Goal: Browse casually: Explore the website without a specific task or goal

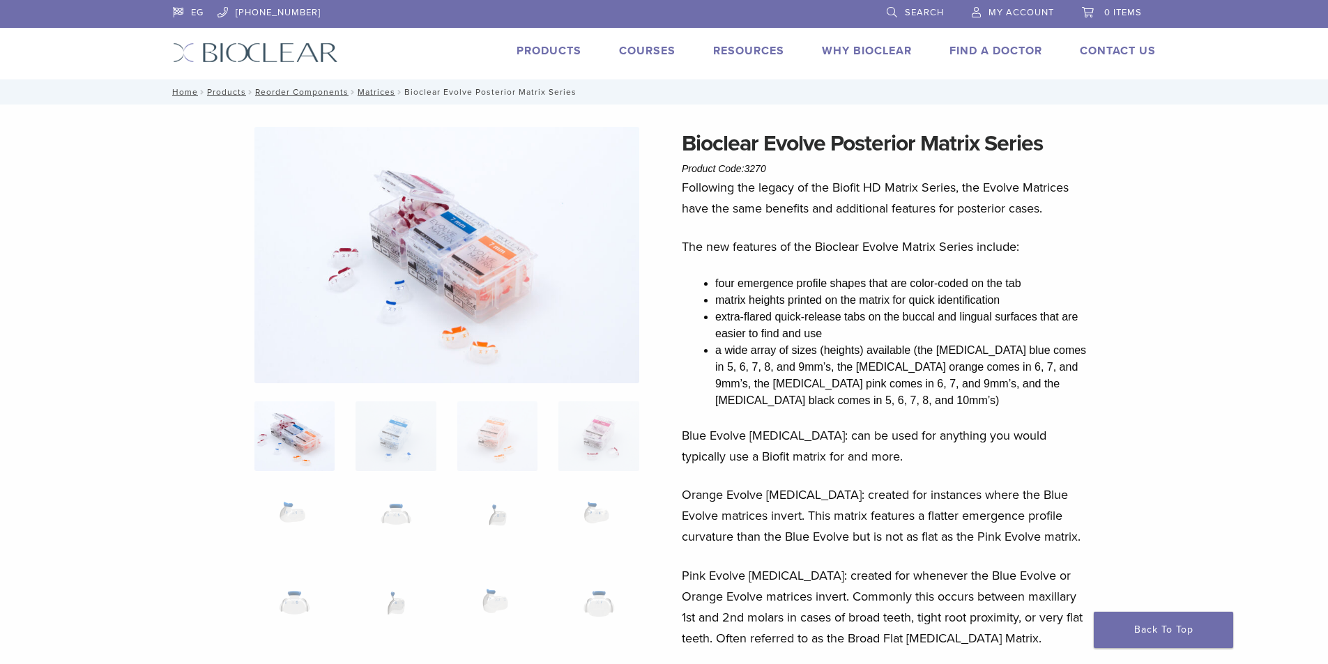
scroll to position [184, 0]
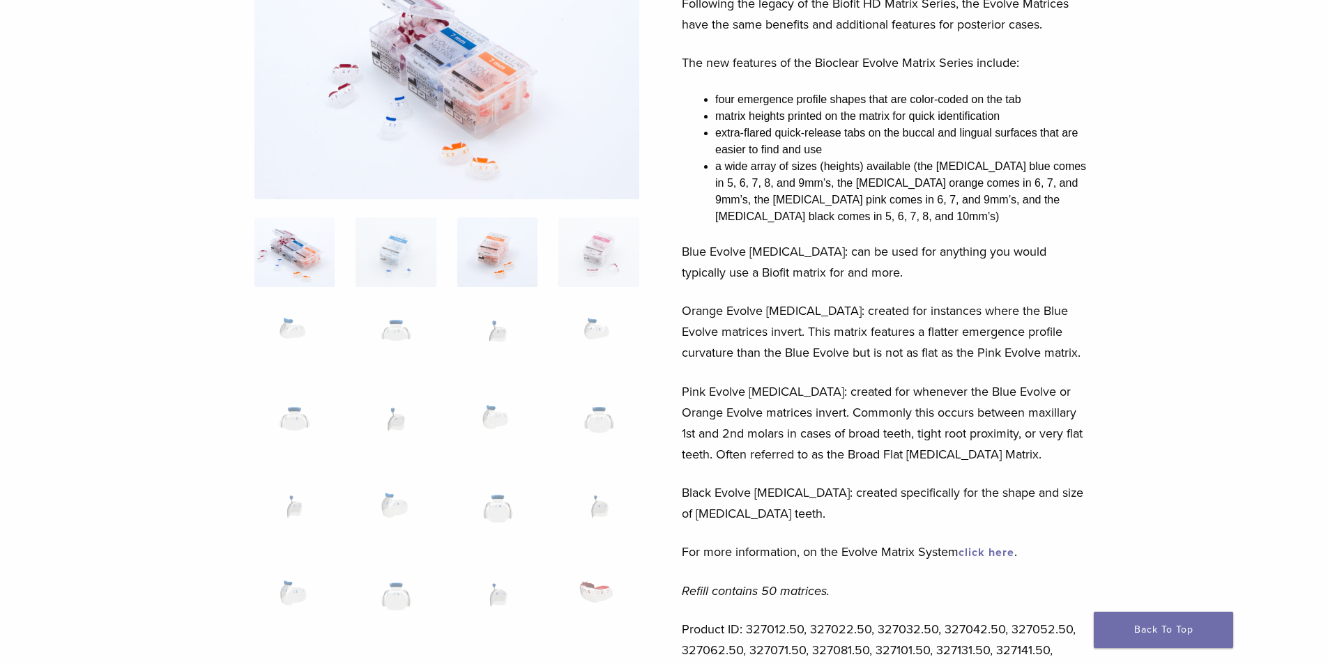
click at [482, 249] on img at bounding box center [497, 252] width 80 height 70
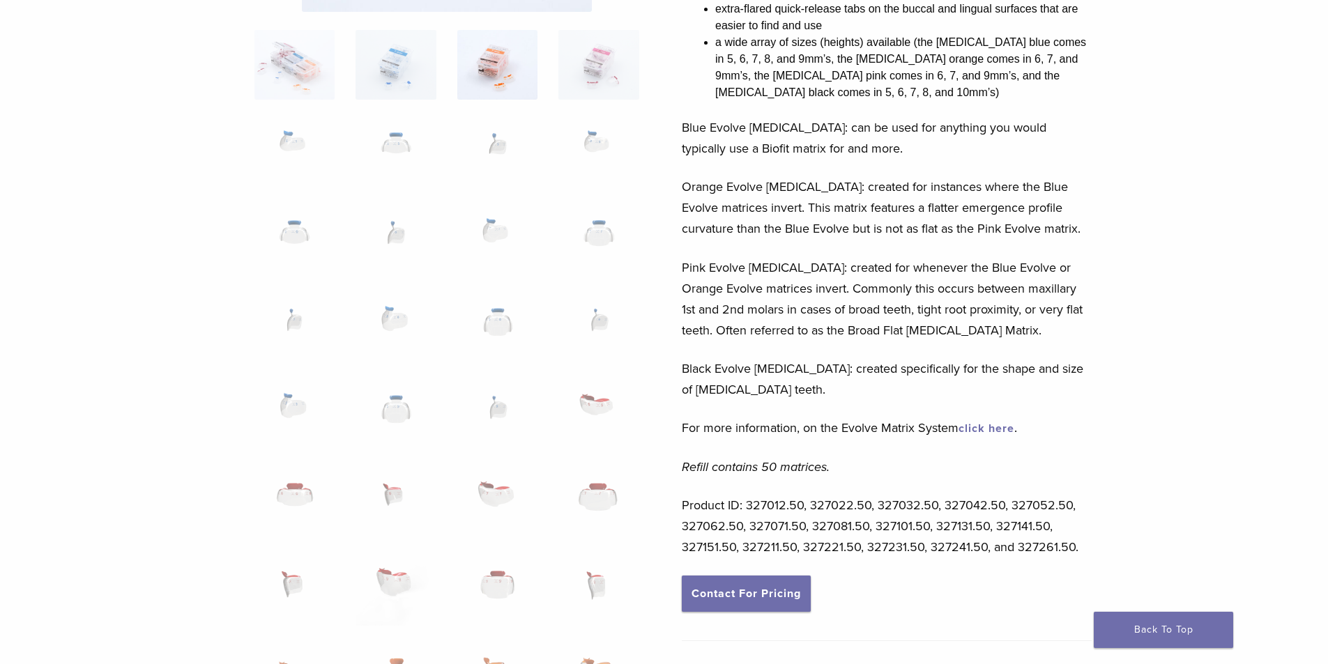
scroll to position [338, 0]
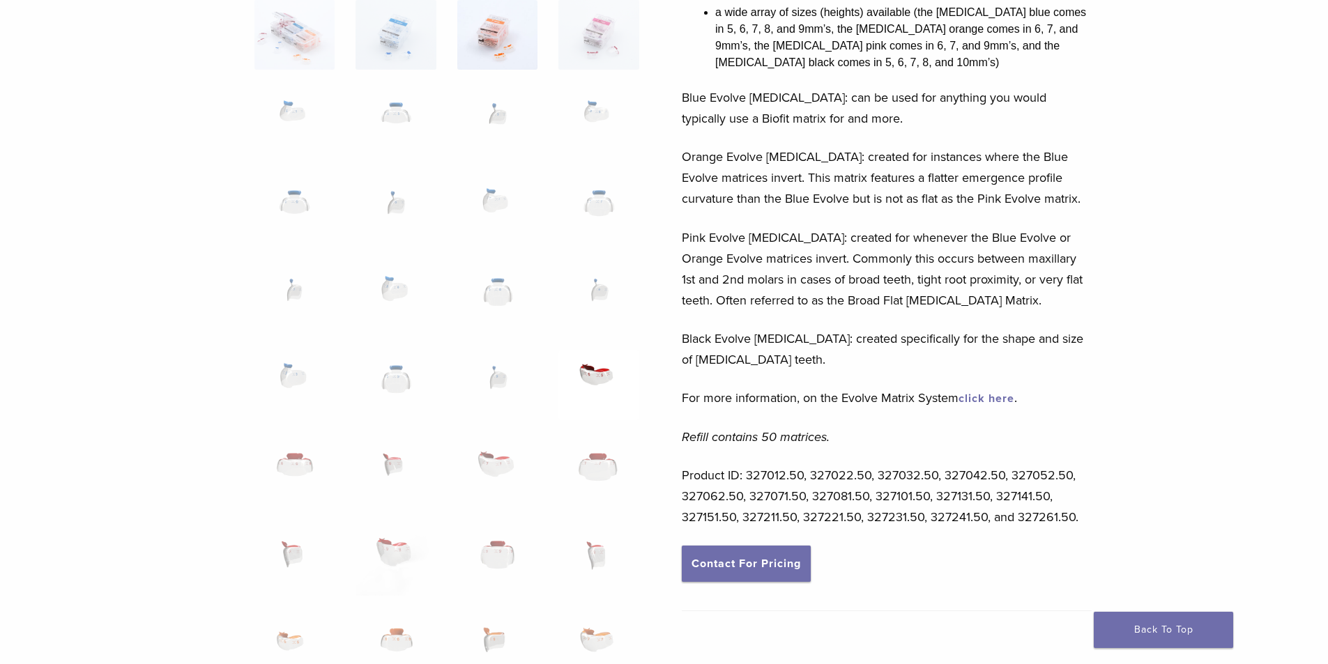
click at [586, 379] on img at bounding box center [598, 386] width 80 height 70
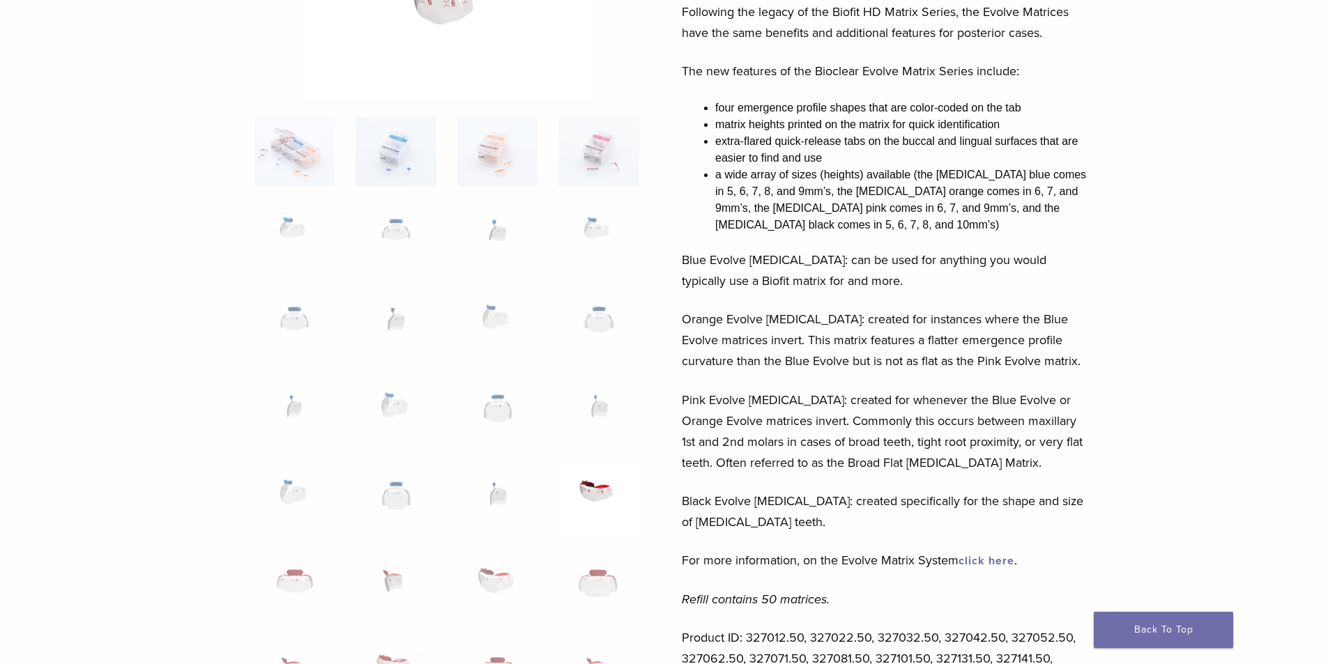
scroll to position [164, 0]
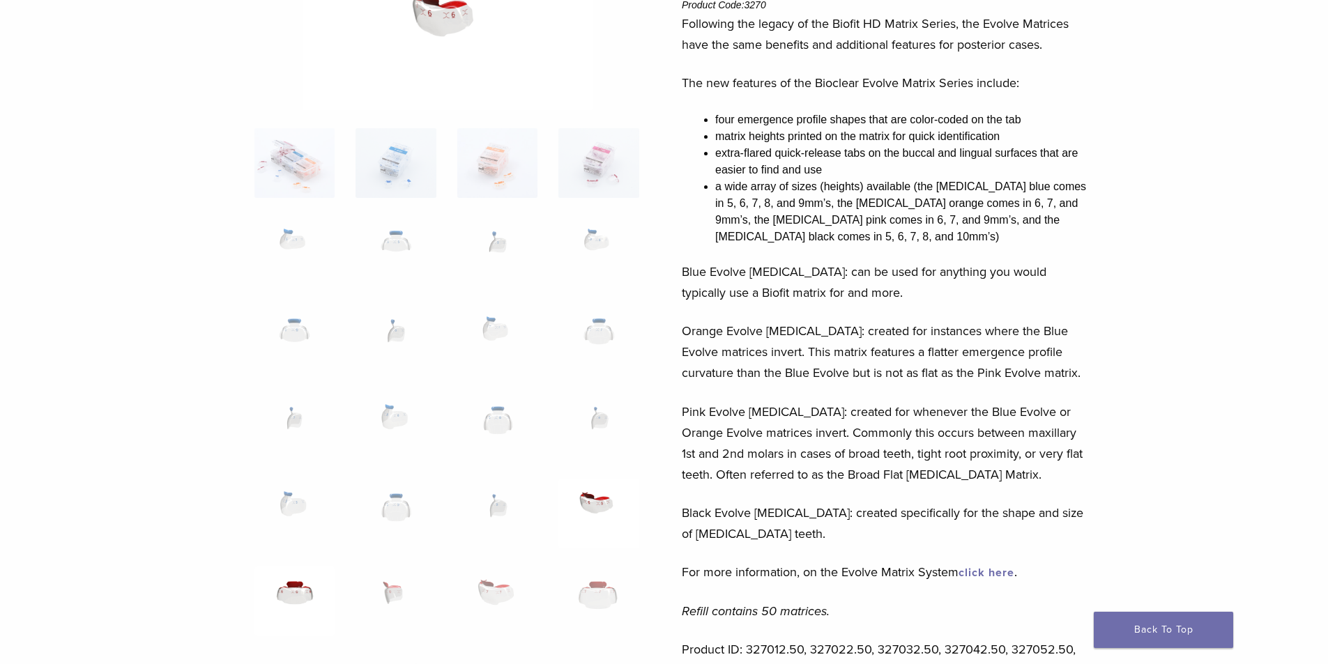
click at [293, 599] on img at bounding box center [294, 602] width 80 height 70
click at [386, 597] on img at bounding box center [395, 602] width 80 height 70
click at [503, 590] on img at bounding box center [497, 602] width 80 height 70
click at [588, 594] on img at bounding box center [598, 602] width 80 height 70
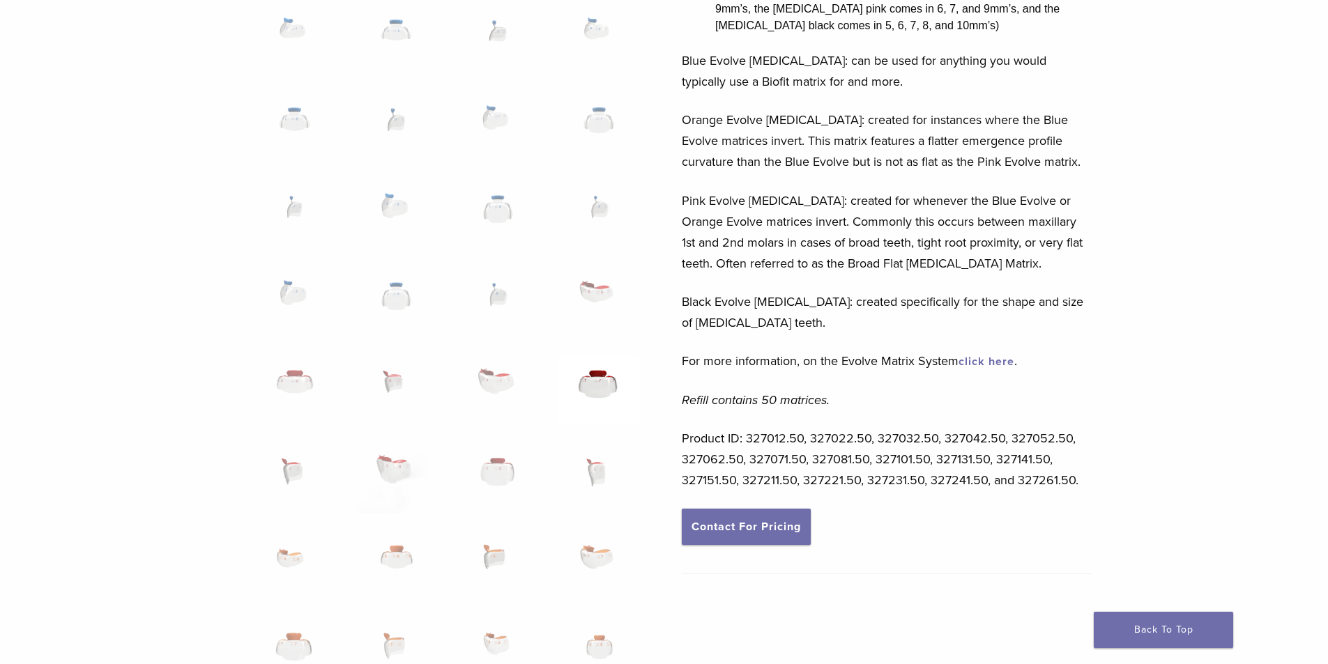
scroll to position [406, 0]
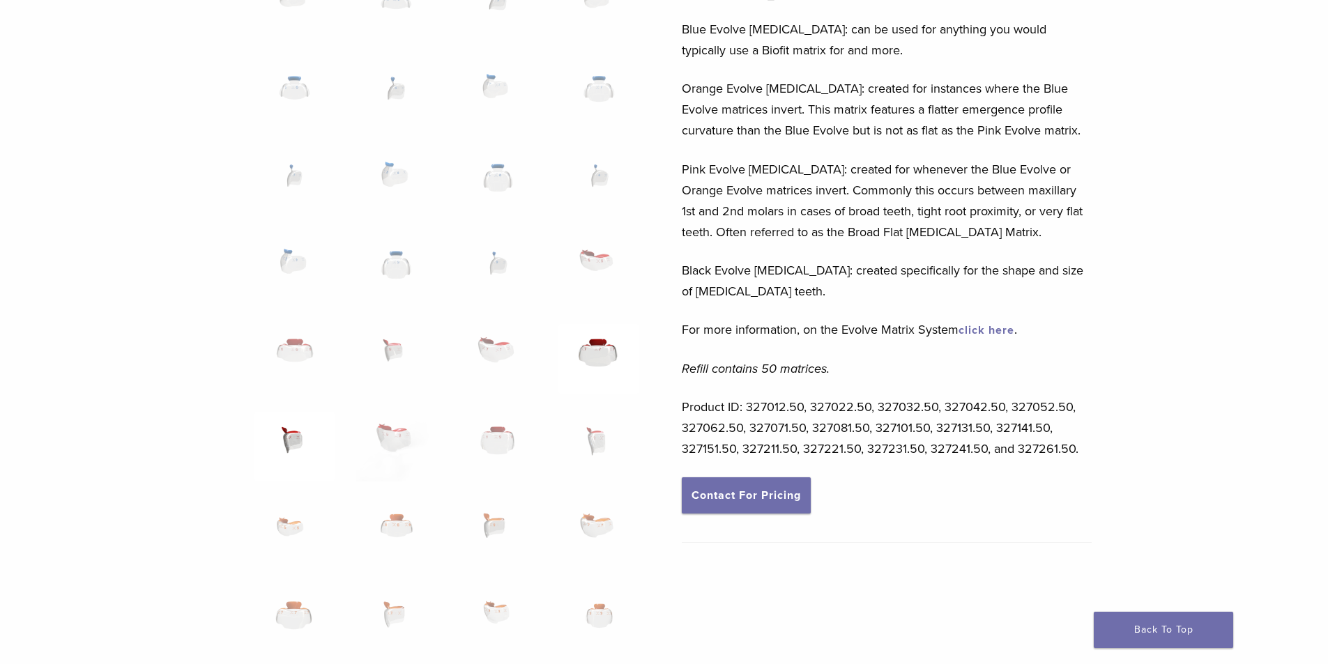
click at [294, 440] on img at bounding box center [294, 447] width 80 height 70
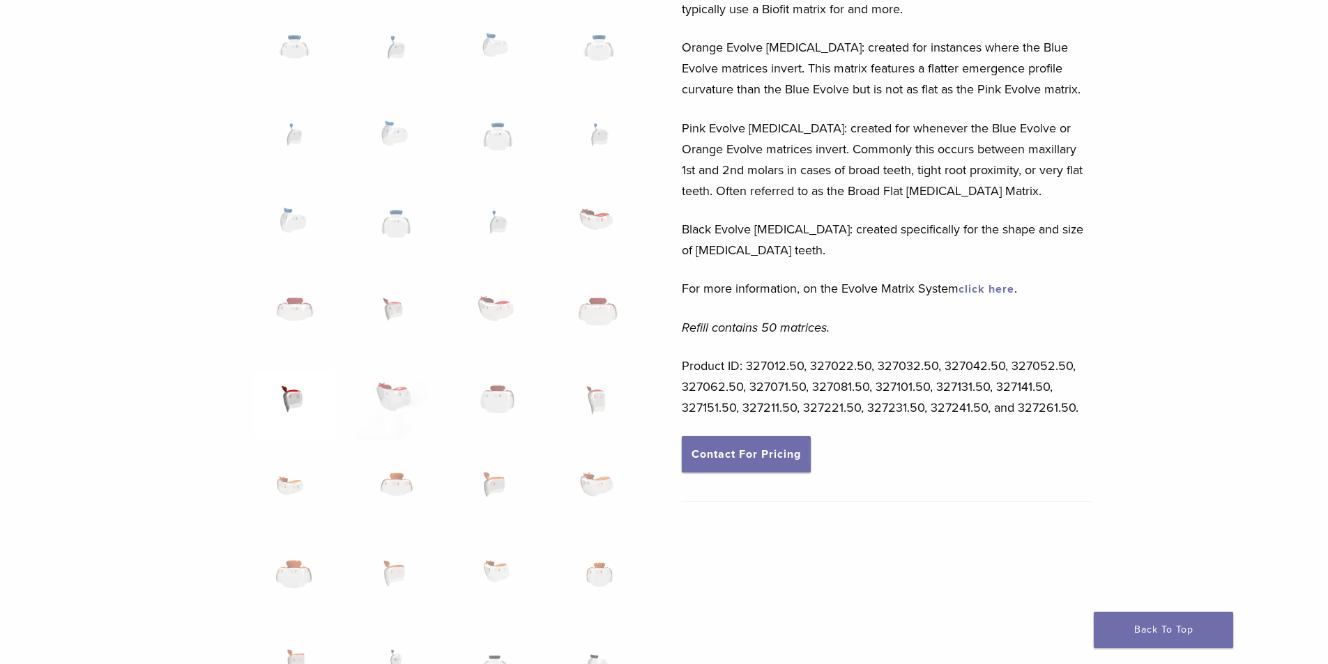
scroll to position [581, 0]
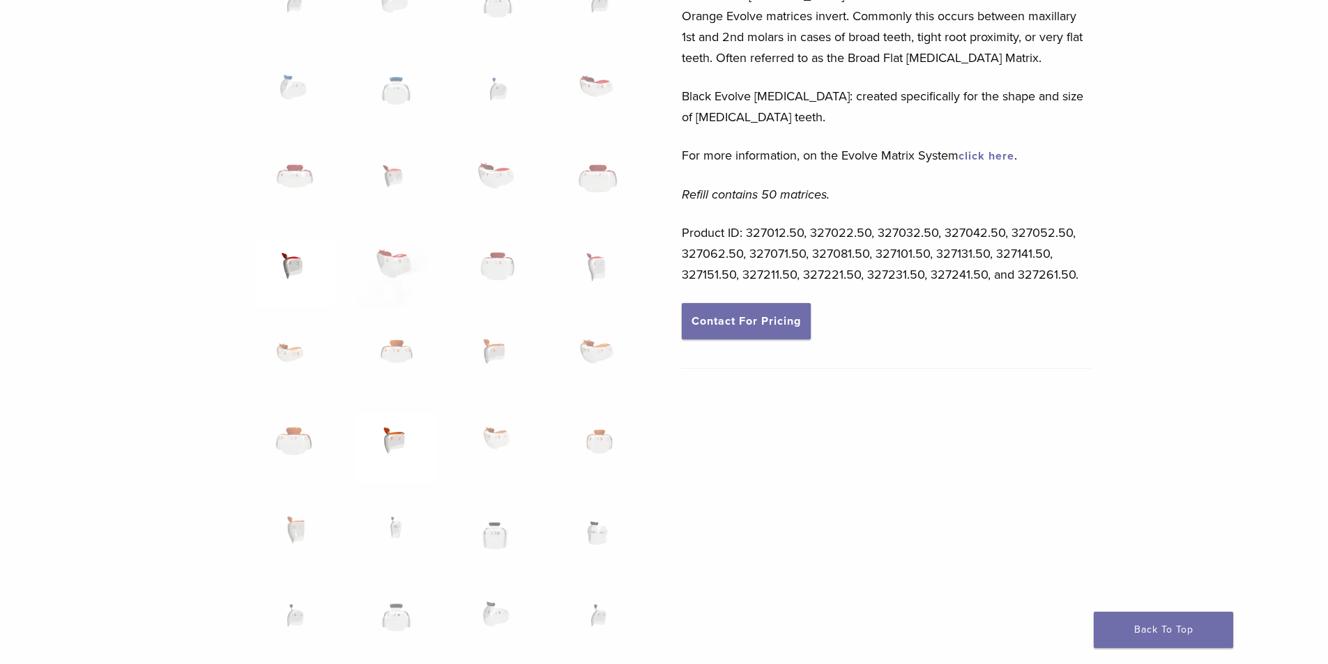
click at [395, 445] on img at bounding box center [395, 448] width 80 height 70
click at [495, 440] on img at bounding box center [497, 448] width 80 height 70
click at [591, 442] on img at bounding box center [598, 448] width 80 height 70
click at [383, 441] on img at bounding box center [395, 448] width 80 height 70
click at [291, 532] on img at bounding box center [294, 536] width 80 height 70
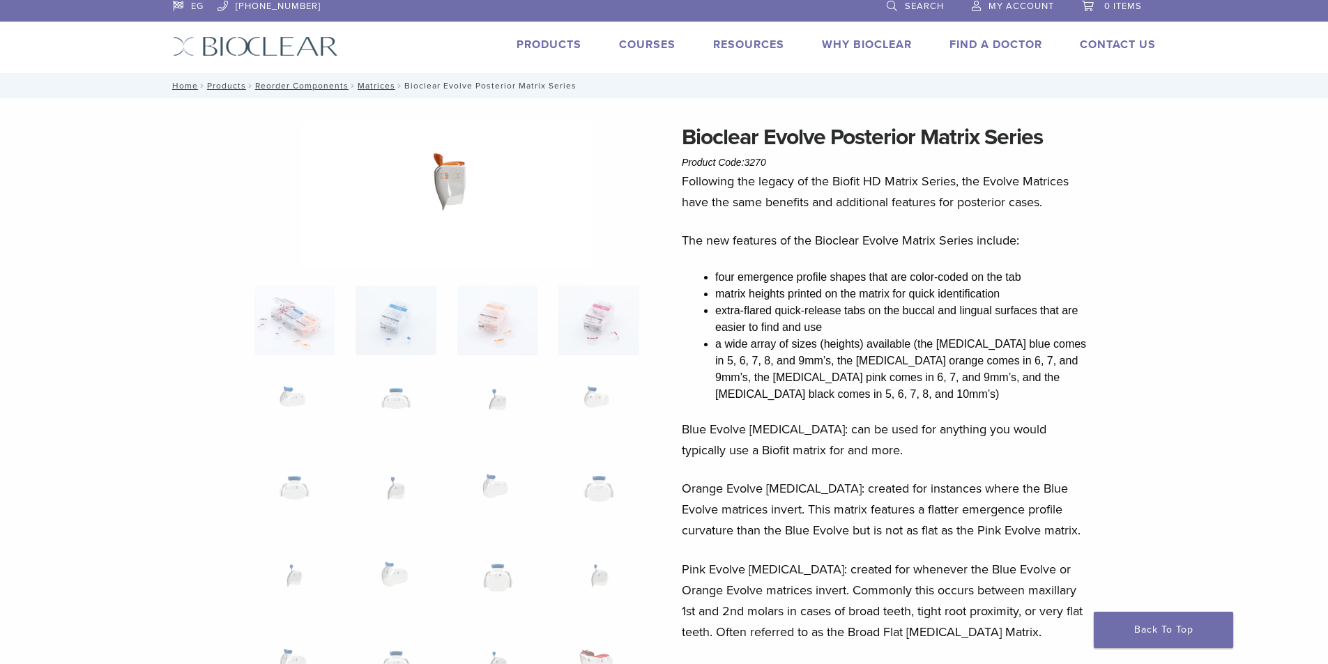
scroll to position [0, 0]
